Goal: Use online tool/utility: Use online tool/utility

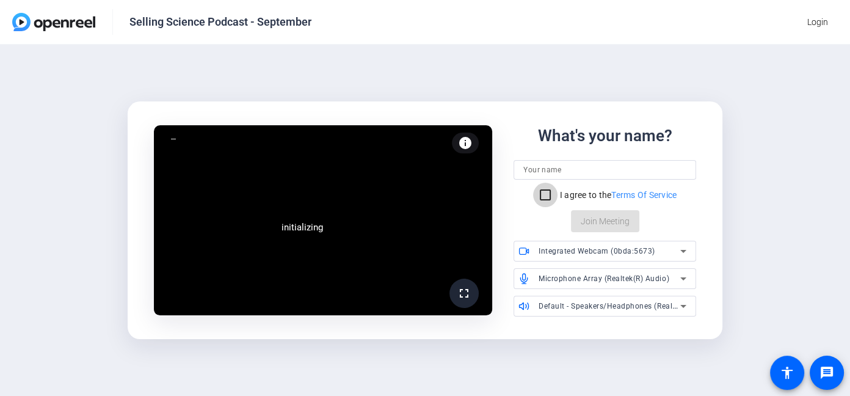
click at [543, 200] on input "I agree to the Terms Of Service" at bounding box center [545, 195] width 24 height 24
click at [683, 249] on icon at bounding box center [683, 251] width 15 height 15
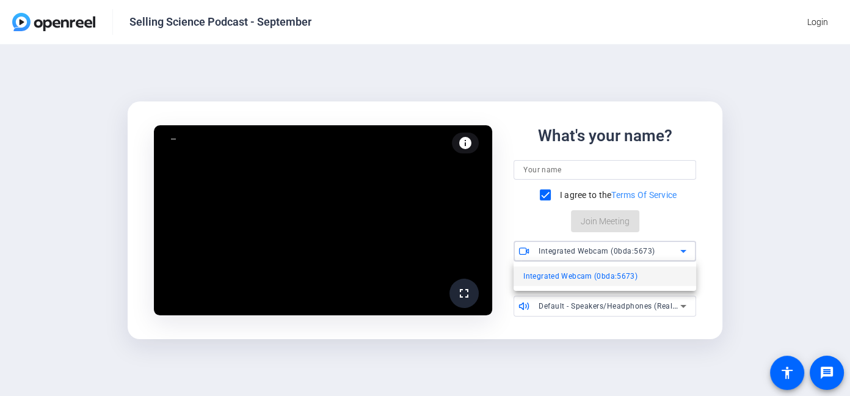
click at [592, 280] on span "Integrated Webcam (0bda:5673)" at bounding box center [580, 276] width 114 height 15
click at [783, 372] on mat-icon "accessibility" at bounding box center [787, 372] width 15 height 15
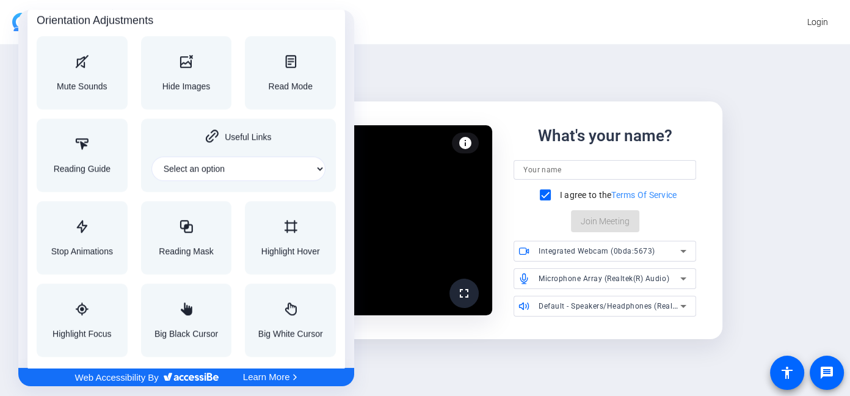
scroll to position [1336, 0]
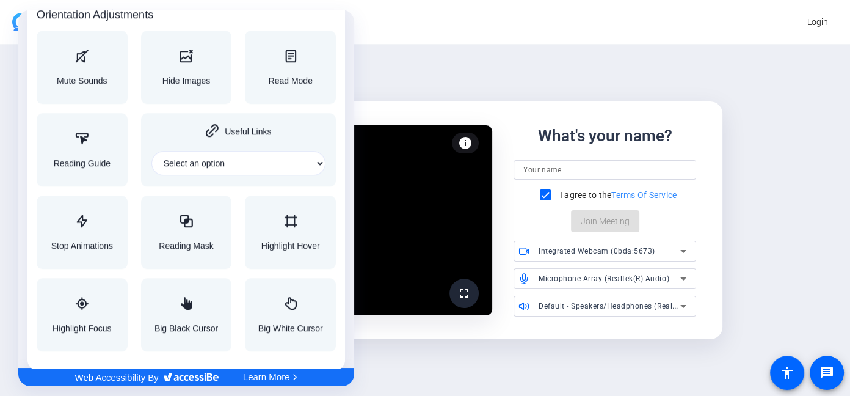
click at [544, 195] on div at bounding box center [425, 198] width 850 height 396
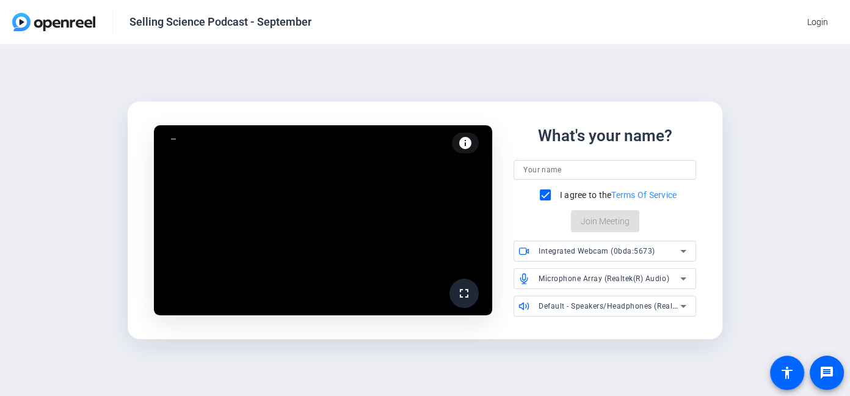
scroll to position [0, 0]
click at [544, 195] on input "I agree to the Terms Of Service" at bounding box center [545, 195] width 24 height 24
click at [543, 196] on input "I agree to the Terms Of Service" at bounding box center [545, 195] width 24 height 24
checkbox input "true"
click at [686, 250] on icon at bounding box center [683, 251] width 15 height 15
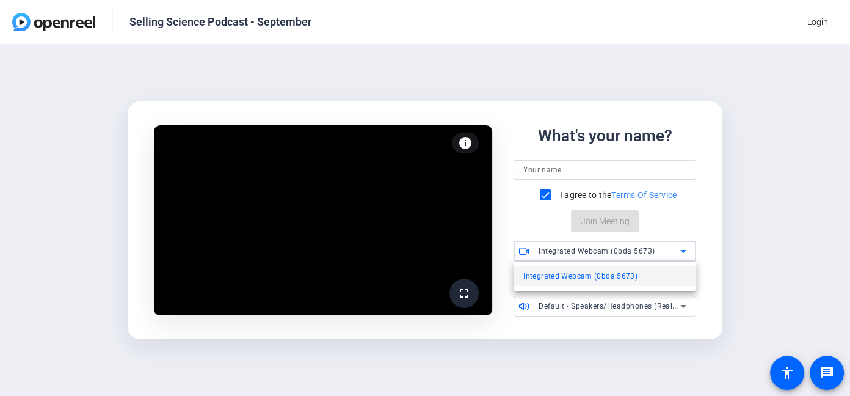
click at [686, 250] on div at bounding box center [425, 198] width 850 height 396
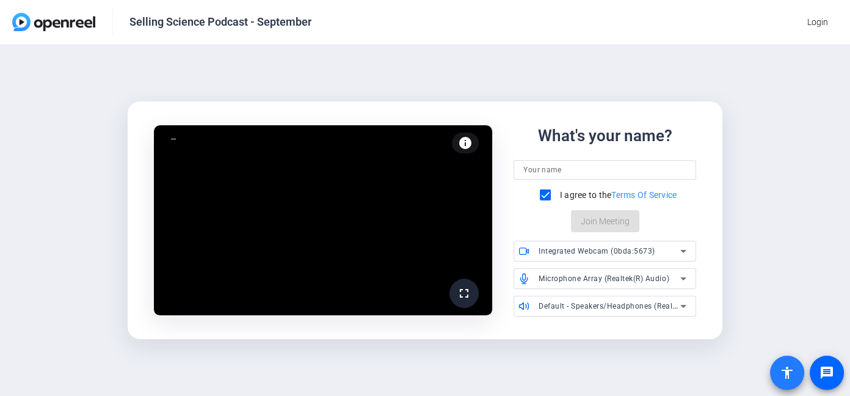
click at [786, 374] on mat-icon "accessibility" at bounding box center [787, 372] width 15 height 15
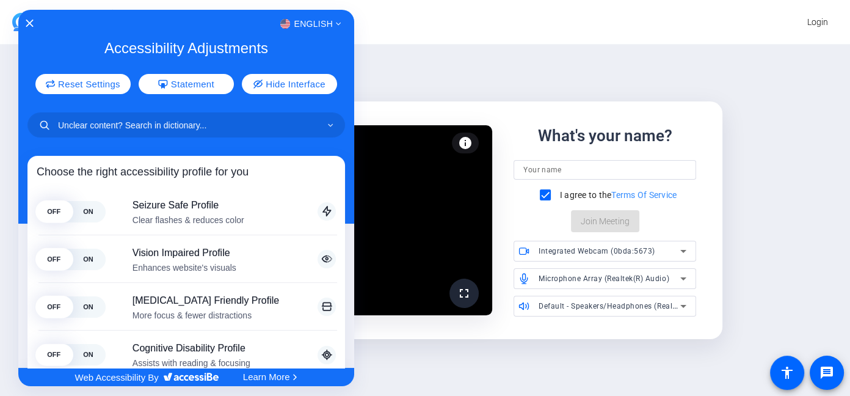
click at [476, 35] on div at bounding box center [425, 198] width 850 height 396
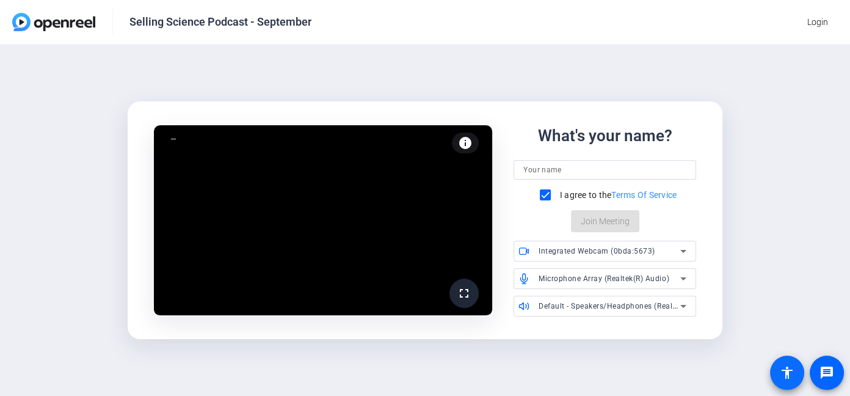
click at [785, 369] on mat-icon "accessibility" at bounding box center [787, 372] width 15 height 15
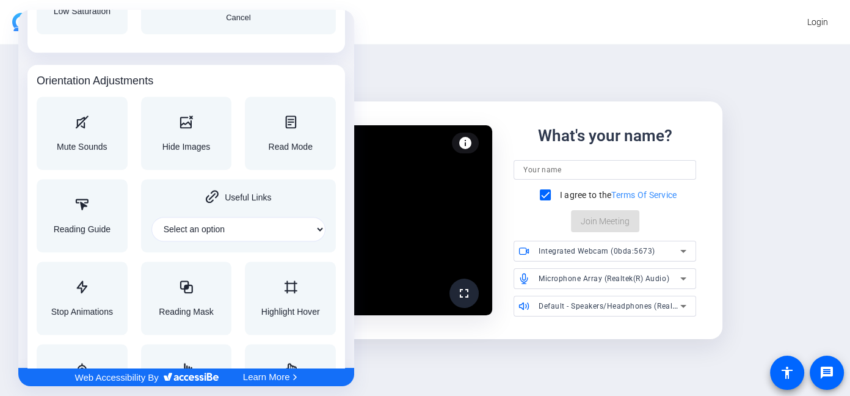
scroll to position [1336, 0]
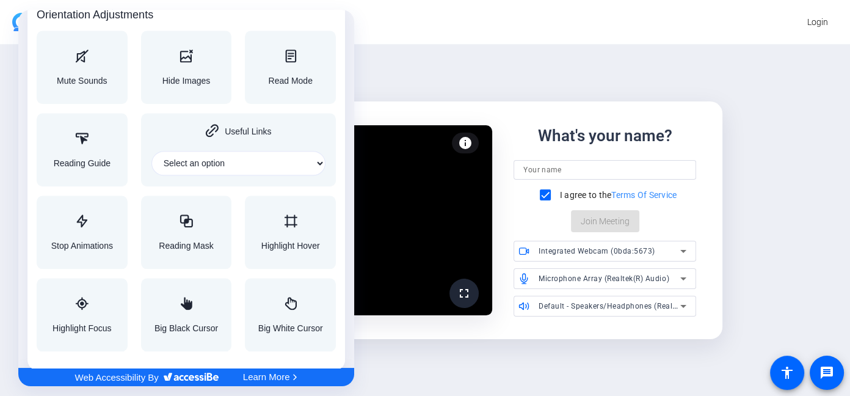
click at [602, 357] on div at bounding box center [425, 198] width 850 height 396
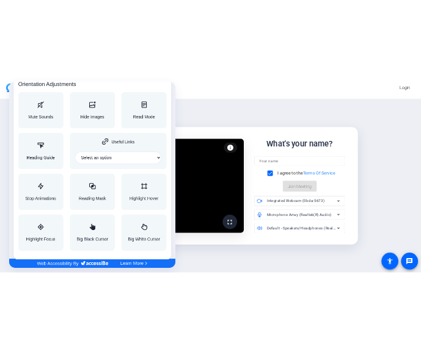
scroll to position [0, 0]
